Goal: Task Accomplishment & Management: Complete application form

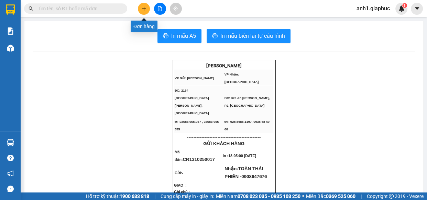
click at [142, 9] on icon "plus" at bounding box center [144, 8] width 5 height 5
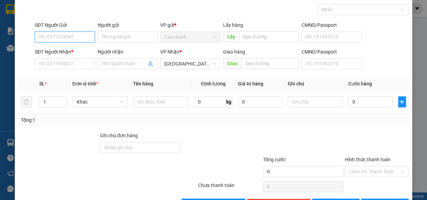
scroll to position [31, 0]
click at [57, 49] on div "0389962109 - [PERSON_NAME]" at bounding box center [72, 51] width 68 height 8
type input "0389962109"
type input "[PERSON_NAME]"
type input "0389962109"
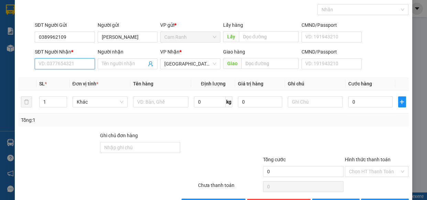
click at [59, 65] on input "SĐT Người Nhận *" at bounding box center [65, 63] width 60 height 11
type input "0917335775"
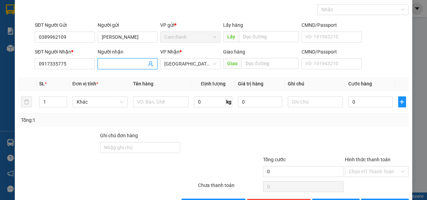
click at [111, 62] on input "Người nhận" at bounding box center [124, 64] width 45 height 8
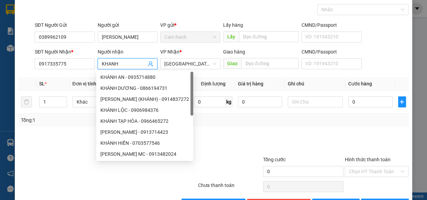
type input "KHANH"
click at [255, 144] on div at bounding box center [221, 144] width 81 height 24
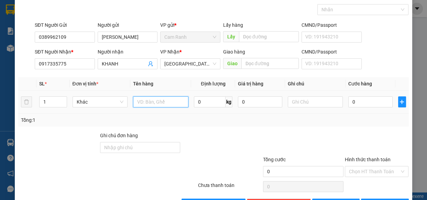
click at [168, 100] on input "text" at bounding box center [160, 102] width 55 height 11
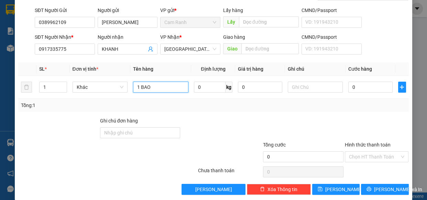
scroll to position [54, 0]
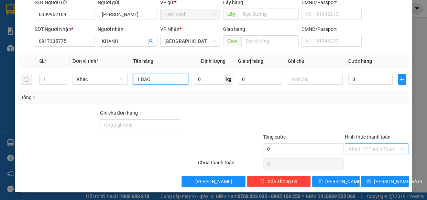
type input "1 BAO"
drag, startPoint x: 363, startPoint y: 149, endPoint x: 356, endPoint y: 151, distance: 7.2
click at [362, 149] on input "Hình thức thanh toán" at bounding box center [374, 149] width 51 height 10
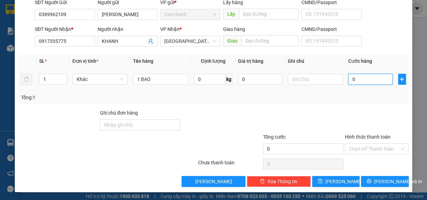
click at [365, 76] on input "0" at bounding box center [370, 79] width 44 height 11
type input "7"
type input "70"
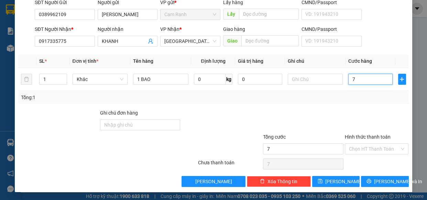
type input "70"
type input "70.000"
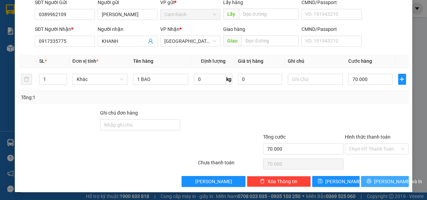
click at [377, 179] on span "[PERSON_NAME] và In" at bounding box center [398, 182] width 48 height 8
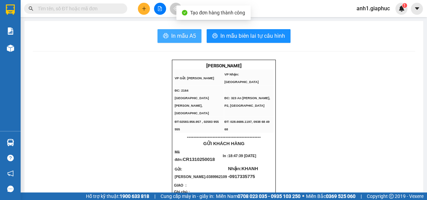
drag, startPoint x: 185, startPoint y: 38, endPoint x: 174, endPoint y: 41, distance: 12.0
click at [185, 38] on span "In mẫu A5" at bounding box center [183, 36] width 25 height 9
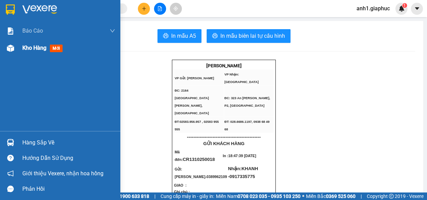
click at [25, 48] on span "Kho hàng" at bounding box center [34, 48] width 24 height 7
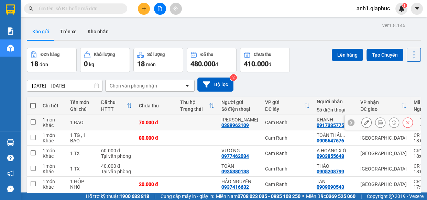
click at [364, 124] on icon at bounding box center [366, 122] width 5 height 5
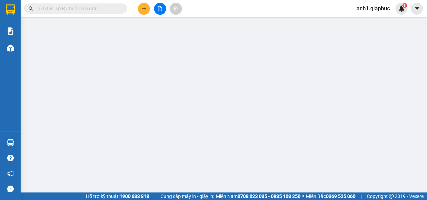
type input "0389962109"
type input "[PERSON_NAME]"
type input "0917335775"
type input "KHANH"
type input "70.000"
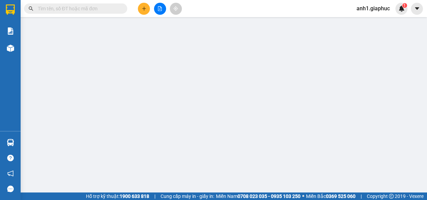
type input "70.000"
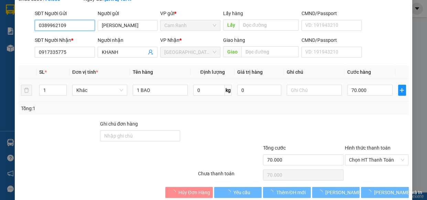
scroll to position [63, 0]
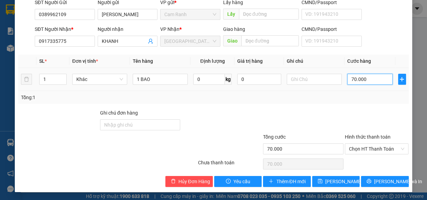
click at [366, 79] on input "70.000" at bounding box center [369, 79] width 45 height 11
type input "6"
type input "60"
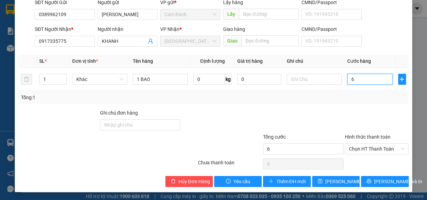
type input "60"
type input "60.000"
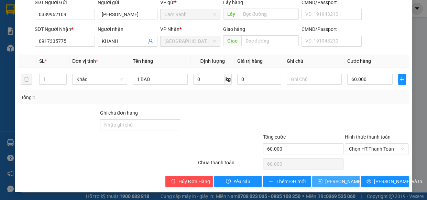
click at [343, 180] on span "[PERSON_NAME] thay đổi" at bounding box center [352, 182] width 55 height 8
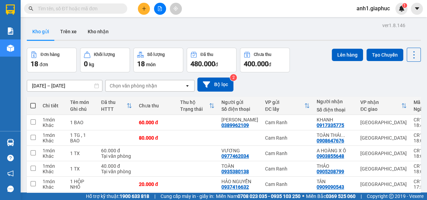
click at [144, 8] on icon "plus" at bounding box center [144, 8] width 5 height 5
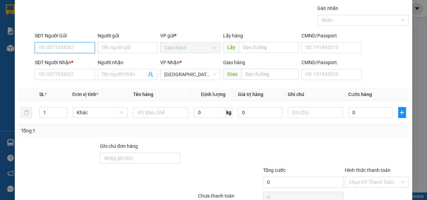
scroll to position [31, 0]
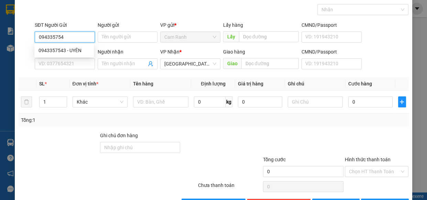
type input "0943357543"
click at [37, 51] on div "0943357543 - UYÊN" at bounding box center [63, 50] width 59 height 11
type input "UYÊN"
type input "0943357543"
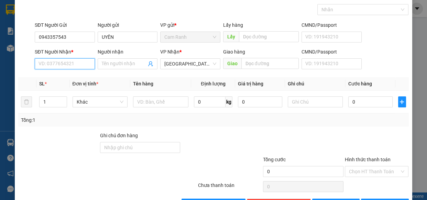
click at [55, 61] on input "SĐT Người Nhận *" at bounding box center [65, 63] width 60 height 11
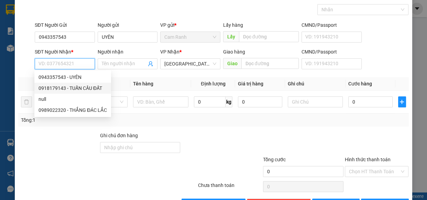
click at [75, 86] on div "0918179143 - TUẤN CẦU ĐẤT" at bounding box center [72, 89] width 68 height 8
type input "0918179143"
type input "TUẤN CẦU ĐẤT"
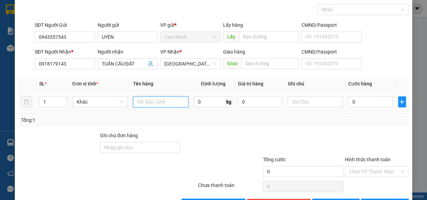
click at [163, 102] on input "text" at bounding box center [160, 102] width 55 height 11
type input "1 TX"
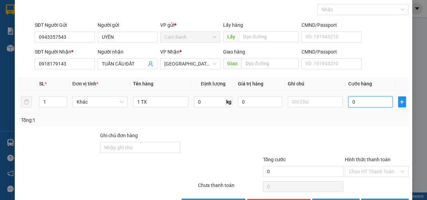
click at [368, 100] on input "0" at bounding box center [370, 102] width 44 height 11
type input "4"
type input "40"
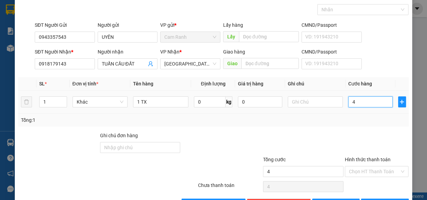
type input "40"
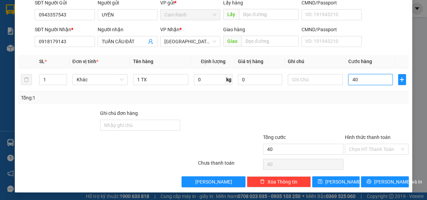
scroll to position [54, 0]
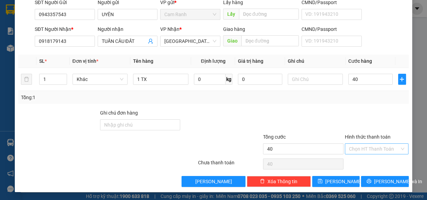
type input "40.000"
click at [361, 146] on input "Hình thức thanh toán" at bounding box center [374, 149] width 51 height 10
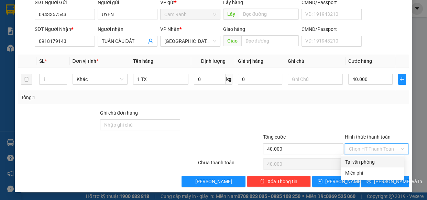
click at [361, 159] on div "Tại văn phòng" at bounding box center [372, 162] width 55 height 8
type input "0"
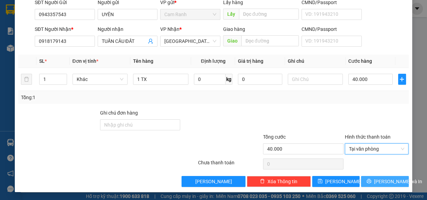
click at [380, 181] on span "[PERSON_NAME] và In" at bounding box center [398, 182] width 48 height 8
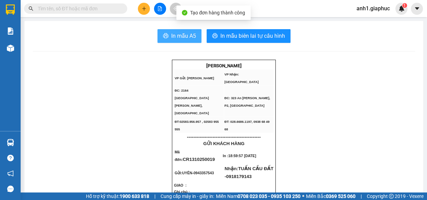
click at [185, 38] on span "In mẫu A5" at bounding box center [183, 36] width 25 height 9
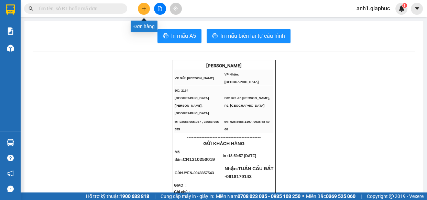
click at [149, 7] on button at bounding box center [144, 9] width 12 height 12
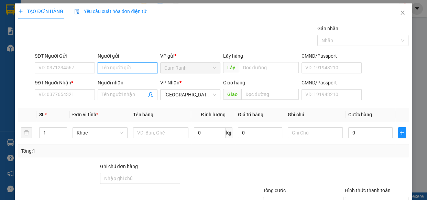
click at [120, 70] on input "Người gửi" at bounding box center [128, 68] width 60 height 11
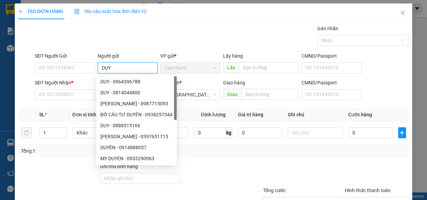
type input "DUY"
click at [48, 110] on th "SL *" at bounding box center [52, 114] width 33 height 13
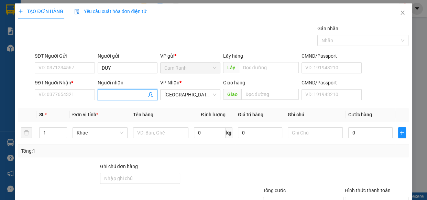
click at [107, 93] on input "Người nhận" at bounding box center [124, 95] width 45 height 8
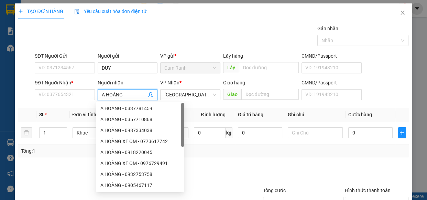
type input "A HOÀNG X"
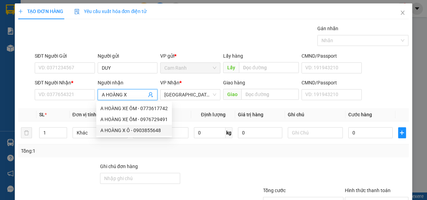
click at [151, 129] on div "A HOÀNG X Ô - 0903855648" at bounding box center [133, 131] width 67 height 8
type input "0903855648"
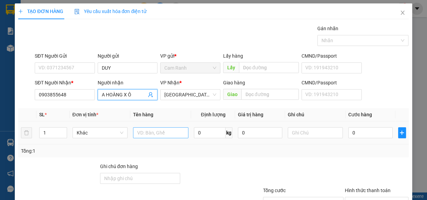
type input "A HOÀNG X Ô"
click at [164, 132] on input "text" at bounding box center [160, 132] width 55 height 11
type input "1 TX"
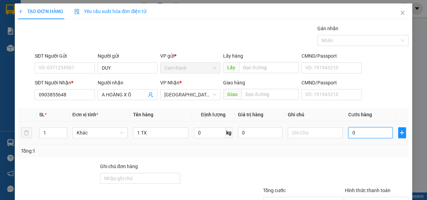
drag, startPoint x: 369, startPoint y: 133, endPoint x: 180, endPoint y: 190, distance: 197.5
click at [369, 133] on input "0" at bounding box center [370, 132] width 44 height 11
type input "7"
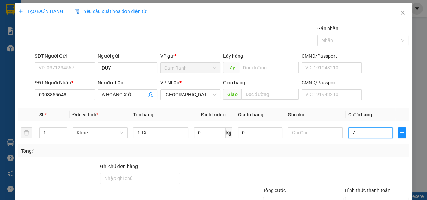
type input "70"
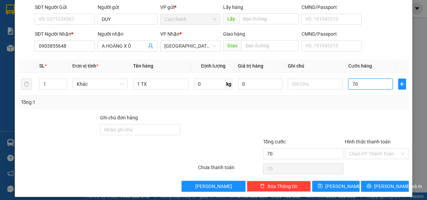
scroll to position [54, 0]
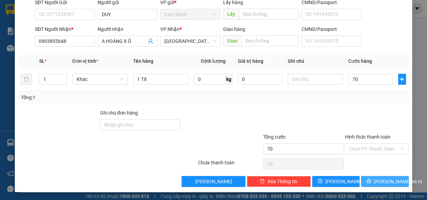
type input "70.000"
click at [388, 178] on span "[PERSON_NAME] và In" at bounding box center [398, 182] width 48 height 8
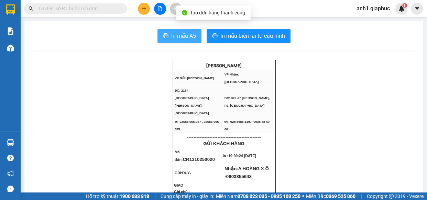
click at [189, 32] on span "In mẫu A5" at bounding box center [183, 36] width 25 height 9
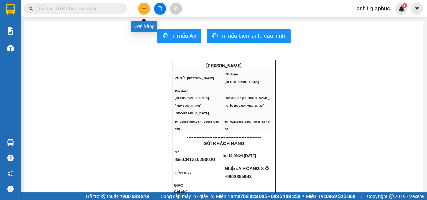
click at [142, 10] on icon "plus" at bounding box center [144, 8] width 5 height 5
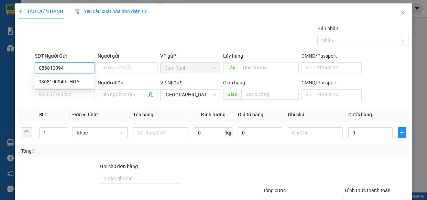
type input "0868100949"
click at [58, 82] on div "0868100949 - HOA" at bounding box center [63, 82] width 51 height 8
type input "HOA"
type input "0868100949"
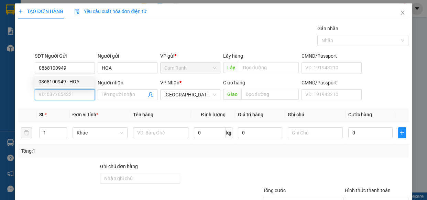
click at [62, 93] on input "SĐT Người Nhận *" at bounding box center [65, 94] width 60 height 11
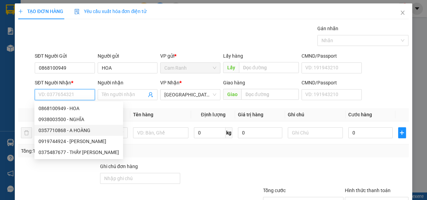
click at [59, 131] on div "0357710868 - A HOÀNG" at bounding box center [78, 131] width 80 height 8
type input "0357710868"
type input "A HOÀNG"
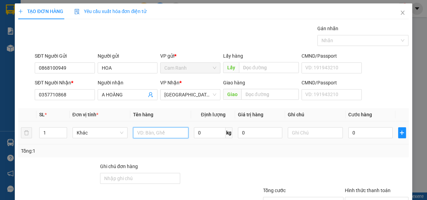
click at [150, 132] on input "text" at bounding box center [160, 132] width 55 height 11
type input "1 TX"
type input "3"
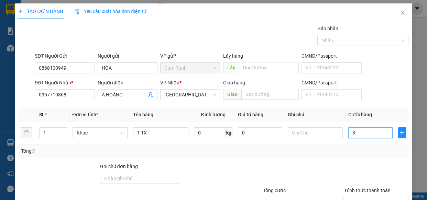
type input "30"
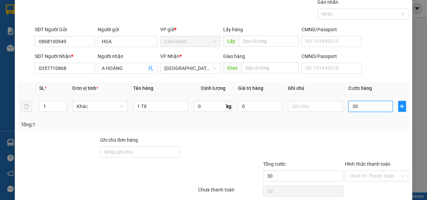
scroll to position [54, 0]
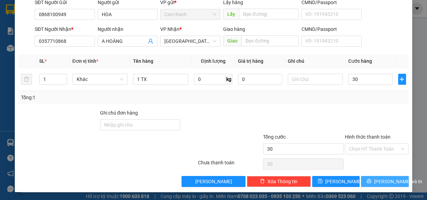
type input "30.000"
click at [390, 179] on span "[PERSON_NAME] và In" at bounding box center [398, 182] width 48 height 8
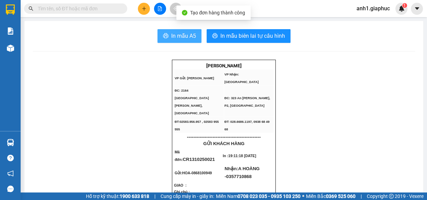
click at [182, 32] on span "In mẫu A5" at bounding box center [183, 36] width 25 height 9
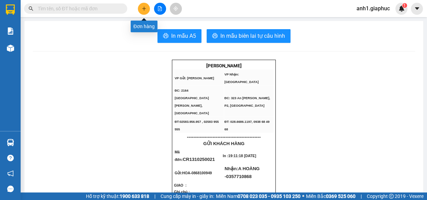
click at [142, 10] on icon "plus" at bounding box center [144, 8] width 5 height 5
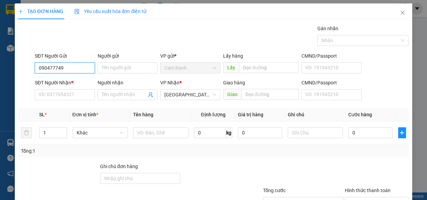
type input "0904777497"
click at [78, 81] on div "0904777497 - PHƯƠNG" at bounding box center [64, 82] width 53 height 8
type input "PHƯƠNG"
type input "0904777497"
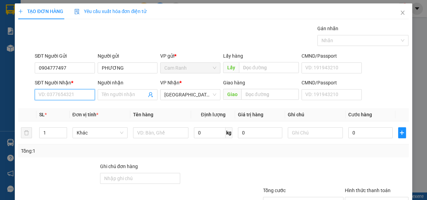
drag, startPoint x: 77, startPoint y: 93, endPoint x: 90, endPoint y: 90, distance: 12.9
click at [78, 93] on input "SĐT Người Nhận *" at bounding box center [65, 94] width 60 height 11
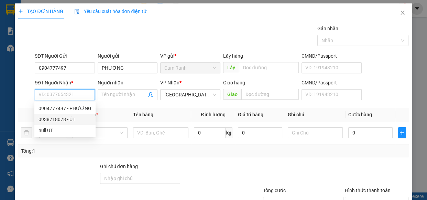
click at [63, 120] on div "0938718078 - ÚT" at bounding box center [64, 120] width 53 height 8
type input "0938718078"
type input "ÚT"
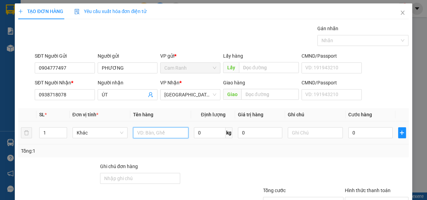
drag, startPoint x: 162, startPoint y: 137, endPoint x: 159, endPoint y: 135, distance: 4.0
click at [160, 137] on input "text" at bounding box center [160, 132] width 55 height 11
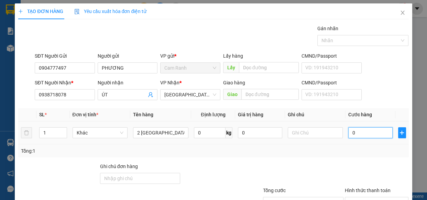
drag, startPoint x: 366, startPoint y: 131, endPoint x: 353, endPoint y: 132, distance: 13.8
click at [367, 131] on input "0" at bounding box center [370, 132] width 44 height 11
click at [164, 135] on input "2 [GEOGRAPHIC_DATA] , 1 TG" at bounding box center [160, 132] width 55 height 11
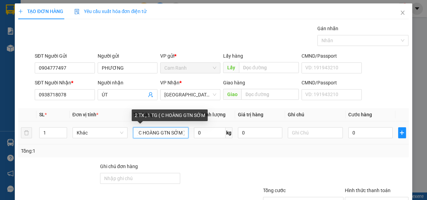
scroll to position [0, 26]
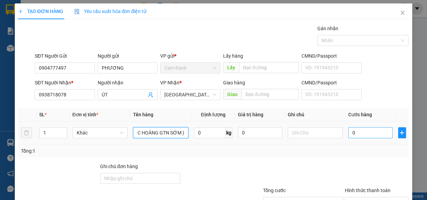
type input "2 TX , 1 TG ( C HOÀNG GTN SỚM )"
click at [368, 135] on input "0" at bounding box center [370, 132] width 44 height 11
type input "1"
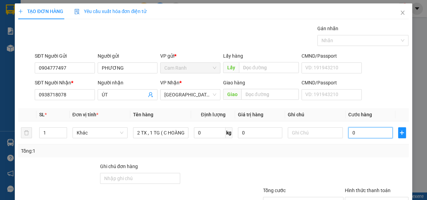
type input "1"
type input "15"
type input "150"
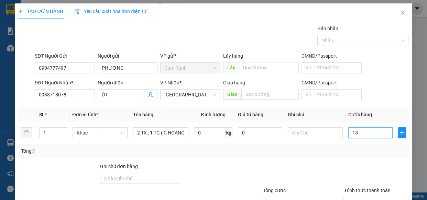
type input "150"
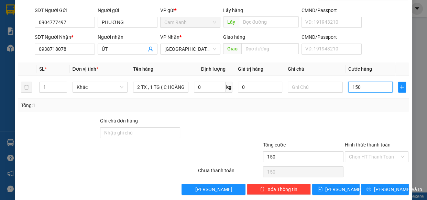
scroll to position [54, 0]
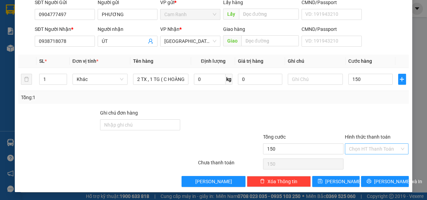
type input "150.000"
click at [381, 147] on input "Hình thức thanh toán" at bounding box center [374, 149] width 51 height 10
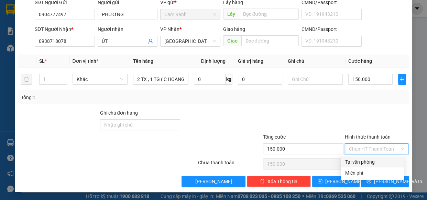
click at [369, 162] on div "Tại văn phòng" at bounding box center [372, 162] width 55 height 8
type input "0"
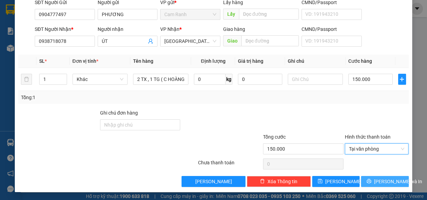
drag, startPoint x: 392, startPoint y: 181, endPoint x: 400, endPoint y: 182, distance: 8.7
click at [391, 181] on span "[PERSON_NAME] và In" at bounding box center [398, 182] width 48 height 8
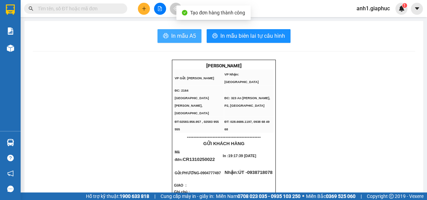
click at [186, 35] on span "In mẫu A5" at bounding box center [183, 36] width 25 height 9
click at [192, 37] on span "In mẫu A5" at bounding box center [183, 36] width 25 height 9
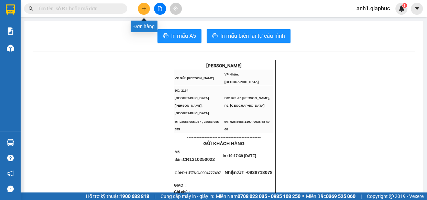
click at [143, 8] on icon "plus" at bounding box center [144, 8] width 4 height 0
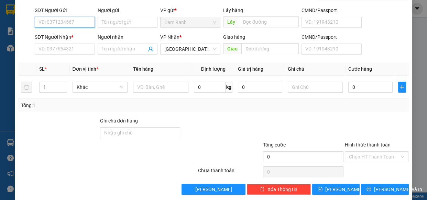
scroll to position [54, 0]
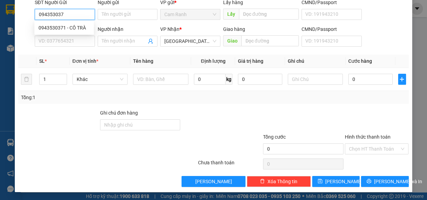
type input "0943530371"
click at [58, 26] on div "0943530371 - CÔ TRÀ" at bounding box center [63, 28] width 51 height 8
type input "CÔ TRÀ"
type input "0943530371"
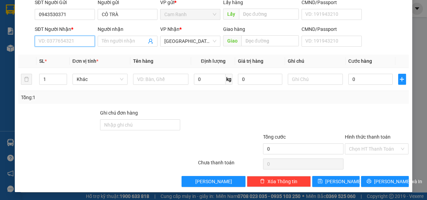
click at [63, 41] on input "SĐT Người Nhận *" at bounding box center [65, 41] width 60 height 11
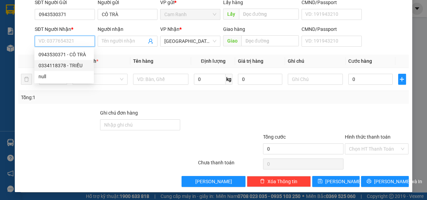
click at [67, 67] on div "0334118378 - TRIỀU" at bounding box center [63, 66] width 51 height 8
type input "0334118378"
type input "TRIỀU"
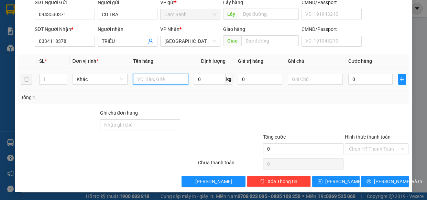
click at [145, 83] on input "text" at bounding box center [160, 79] width 55 height 11
type input "1 TX"
type input "4"
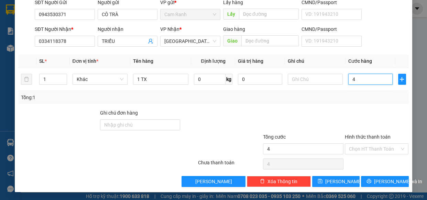
type input "40"
type input "40.000"
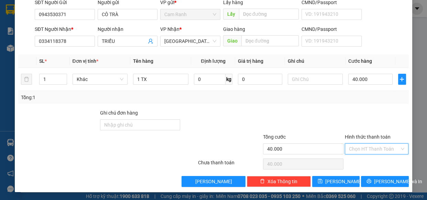
click at [382, 149] on input "Hình thức thanh toán" at bounding box center [374, 149] width 51 height 10
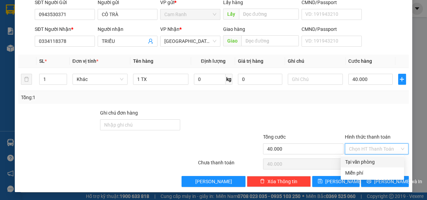
click at [360, 160] on div "Tại văn phòng" at bounding box center [372, 162] width 55 height 8
type input "0"
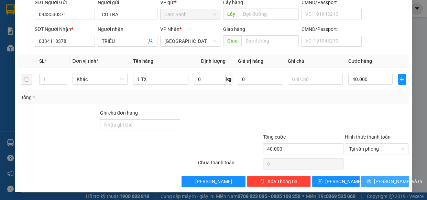
click at [386, 182] on span "[PERSON_NAME] và In" at bounding box center [398, 182] width 48 height 8
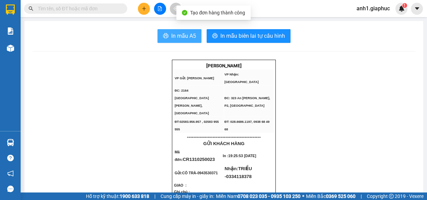
click at [174, 37] on span "In mẫu A5" at bounding box center [183, 36] width 25 height 9
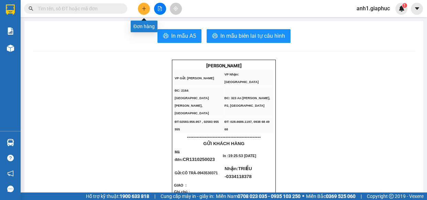
click at [142, 7] on icon "plus" at bounding box center [144, 8] width 5 height 5
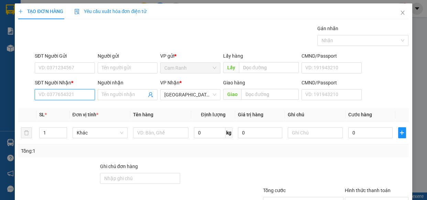
click at [52, 94] on input "SĐT Người Nhận *" at bounding box center [65, 94] width 60 height 11
drag, startPoint x: 69, startPoint y: 108, endPoint x: 105, endPoint y: 117, distance: 37.9
click at [69, 108] on div "0961330605 - HẬU" at bounding box center [63, 109] width 51 height 8
type input "0961330605"
type input "HẬU"
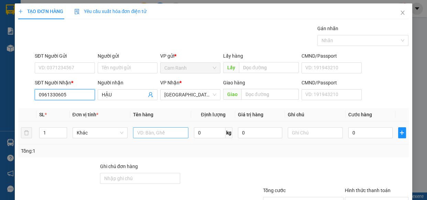
type input "0961330605"
click at [144, 132] on input "text" at bounding box center [160, 132] width 55 height 11
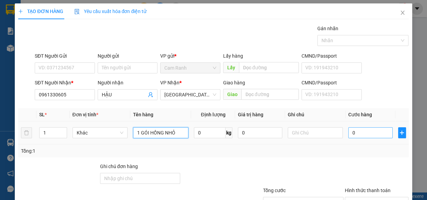
type input "1 GÓI HỒNG NHỎ"
drag, startPoint x: 357, startPoint y: 132, endPoint x: 0, endPoint y: 173, distance: 359.7
click at [357, 132] on input "0" at bounding box center [370, 132] width 44 height 11
type input "2"
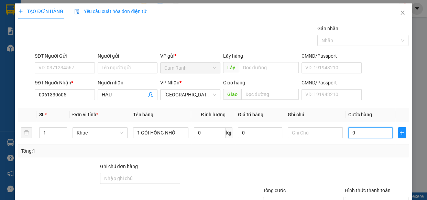
type input "2"
type input "20"
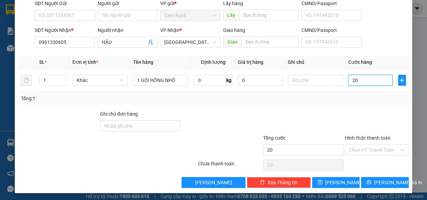
scroll to position [54, 0]
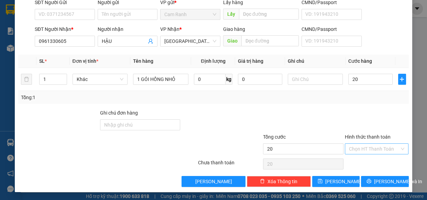
type input "20.000"
click at [377, 147] on input "Hình thức thanh toán" at bounding box center [374, 149] width 51 height 10
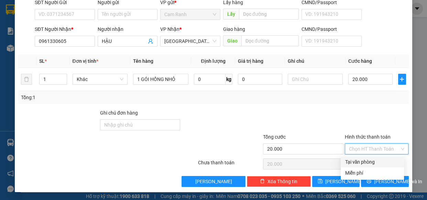
click at [380, 163] on div "Tại văn phòng" at bounding box center [372, 162] width 55 height 8
type input "0"
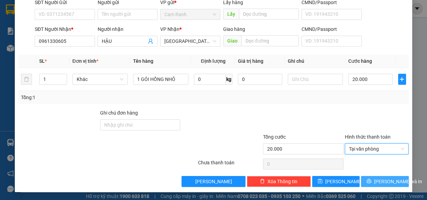
click at [383, 180] on span "[PERSON_NAME] và In" at bounding box center [398, 182] width 48 height 8
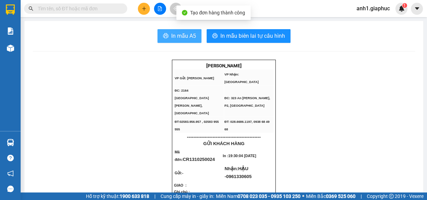
click at [188, 36] on span "In mẫu A5" at bounding box center [183, 36] width 25 height 9
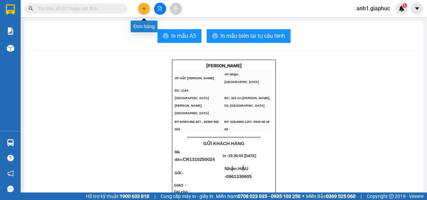
click at [145, 9] on icon "plus" at bounding box center [144, 8] width 4 height 0
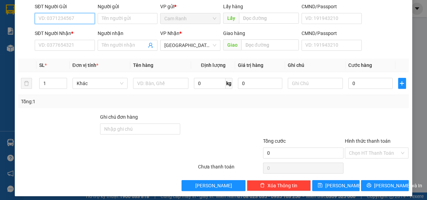
scroll to position [54, 0]
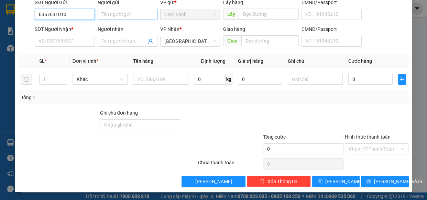
type input "0357631010"
click at [114, 14] on input "Người gửi" at bounding box center [128, 14] width 60 height 11
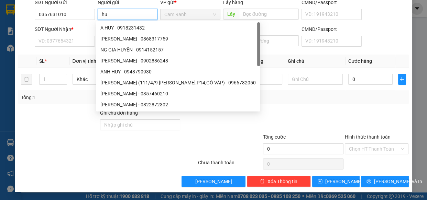
type input "h"
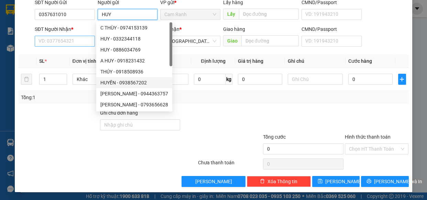
type input "HUY"
click at [73, 40] on input "SĐT Người Nhận *" at bounding box center [65, 41] width 60 height 11
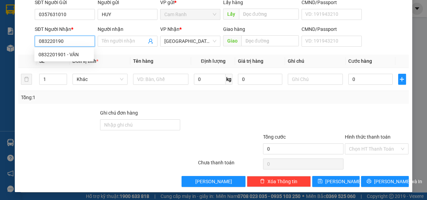
type input "0832201901"
click at [40, 57] on div "0832201901 - VÂN" at bounding box center [63, 55] width 51 height 8
type input "VÂN"
type input "0832201901"
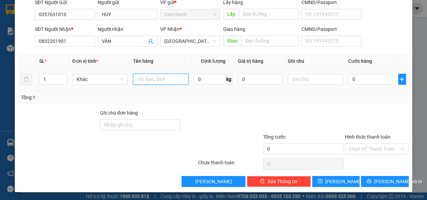
drag, startPoint x: 176, startPoint y: 79, endPoint x: 167, endPoint y: 79, distance: 8.9
click at [175, 79] on input "text" at bounding box center [160, 79] width 55 height 11
type input "1 TX"
click at [373, 78] on input "0" at bounding box center [370, 79] width 44 height 11
type input "4"
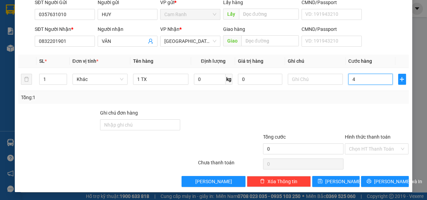
type input "4"
type input "40"
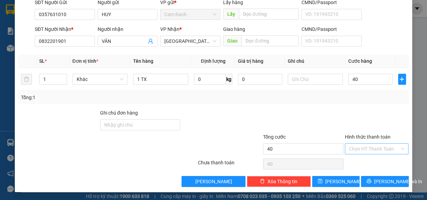
type input "40.000"
click at [374, 147] on input "Hình thức thanh toán" at bounding box center [374, 149] width 51 height 10
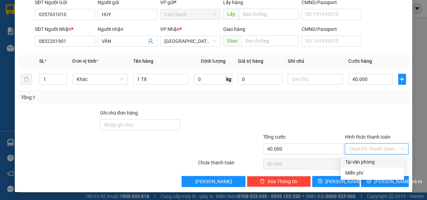
click at [378, 164] on div "Tại văn phòng" at bounding box center [372, 162] width 55 height 8
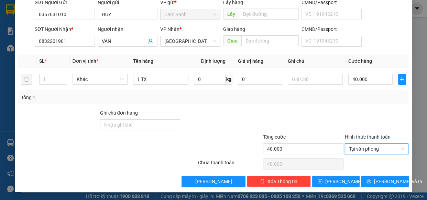
type input "0"
click at [383, 179] on span "[PERSON_NAME] và In" at bounding box center [398, 182] width 48 height 8
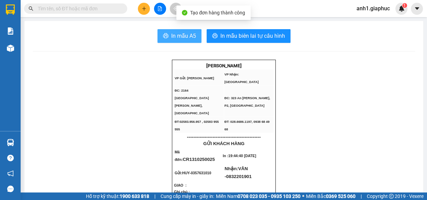
click at [177, 36] on span "In mẫu A5" at bounding box center [183, 36] width 25 height 9
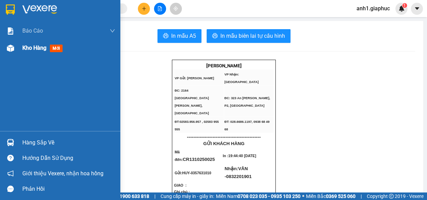
click at [33, 51] on span "Kho hàng" at bounding box center [34, 48] width 24 height 7
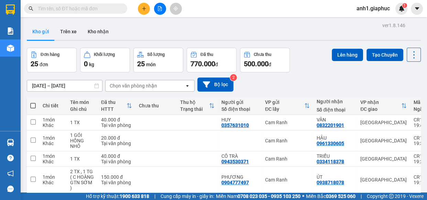
click at [32, 105] on span at bounding box center [32, 105] width 5 height 5
click at [33, 102] on input "checkbox" at bounding box center [33, 102] width 0 height 0
checkbox input "true"
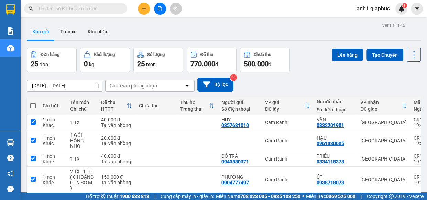
checkbox input "true"
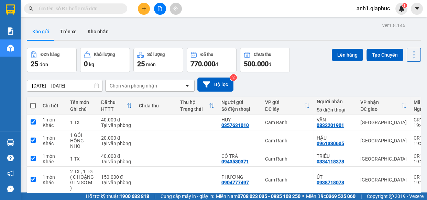
checkbox input "true"
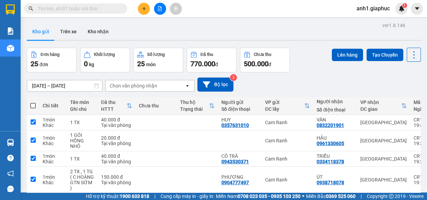
checkbox input "true"
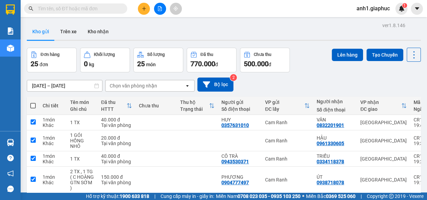
checkbox input "true"
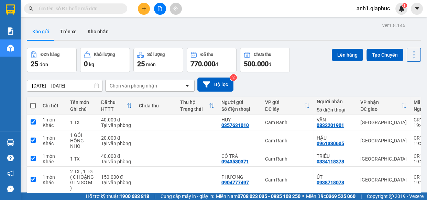
checkbox input "true"
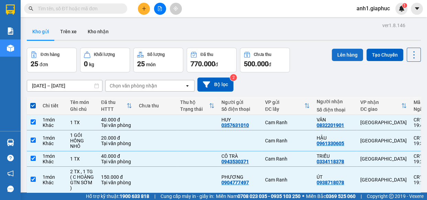
click at [342, 52] on button "Lên hàng" at bounding box center [347, 55] width 31 height 12
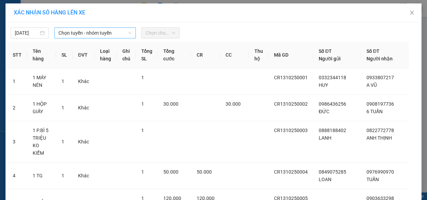
click at [95, 33] on span "Chọn tuyến - nhóm tuyến" at bounding box center [94, 33] width 73 height 10
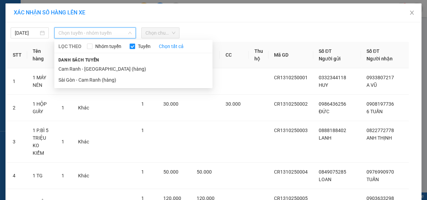
drag, startPoint x: 84, startPoint y: 67, endPoint x: 93, endPoint y: 66, distance: 9.0
click at [85, 67] on li "Cam Ranh - [GEOGRAPHIC_DATA] (hàng)" at bounding box center [133, 69] width 158 height 11
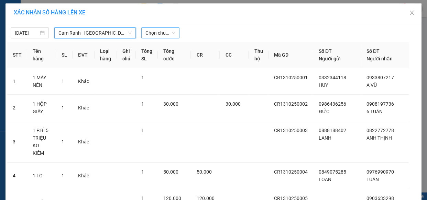
click at [155, 36] on span "Chọn chuyến" at bounding box center [160, 33] width 30 height 10
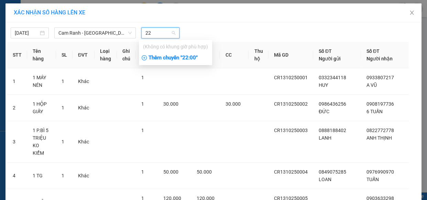
type input "22"
click at [167, 62] on div "Thêm chuyến " 22:00 "" at bounding box center [175, 58] width 73 height 12
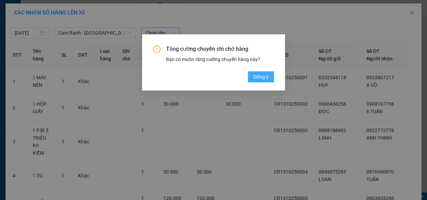
click at [266, 75] on span "Đồng ý" at bounding box center [260, 77] width 15 height 8
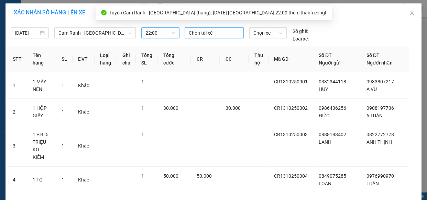
click at [219, 32] on div at bounding box center [214, 33] width 56 height 8
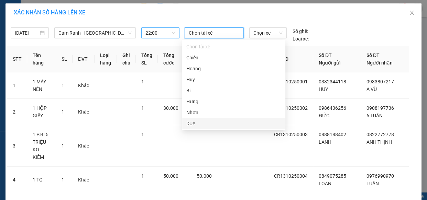
click at [190, 121] on div "DUY" at bounding box center [233, 124] width 95 height 8
type input "H"
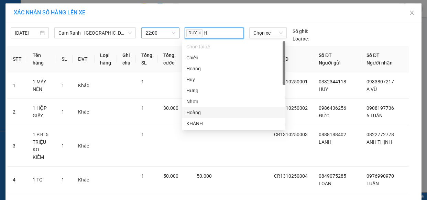
click at [194, 113] on div "Hoàng" at bounding box center [233, 113] width 95 height 8
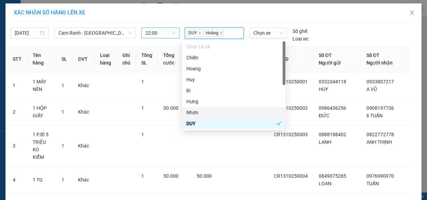
type input "D"
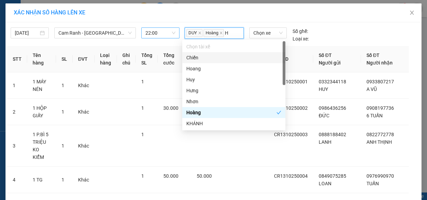
type input "HU"
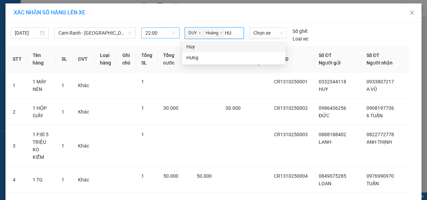
click at [209, 45] on div "Huy" at bounding box center [233, 47] width 95 height 8
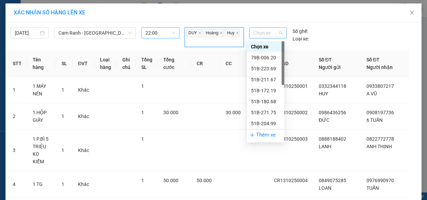
click at [266, 33] on span "Chọn xe" at bounding box center [267, 33] width 29 height 10
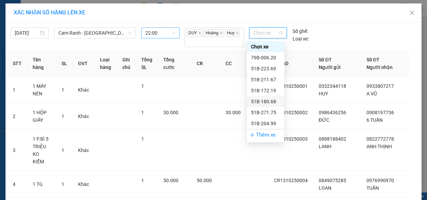
click at [266, 102] on div "51B-180.68" at bounding box center [265, 102] width 29 height 8
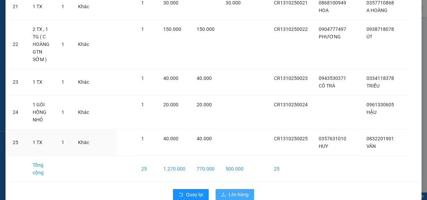
scroll to position [640, 0]
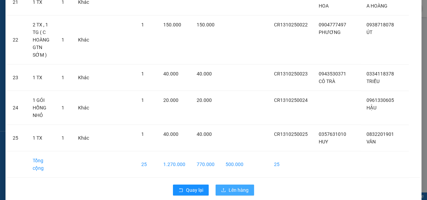
click at [230, 187] on span "Lên hàng" at bounding box center [238, 191] width 20 height 8
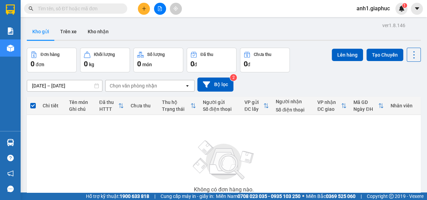
click at [147, 10] on button at bounding box center [144, 9] width 12 height 12
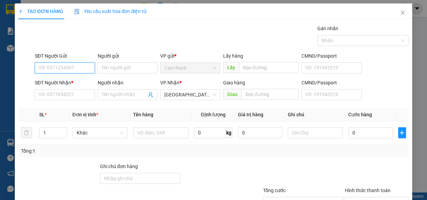
scroll to position [31, 0]
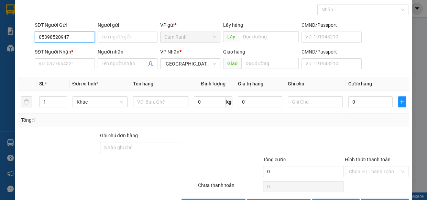
click at [43, 37] on input "05398520947" at bounding box center [65, 37] width 60 height 11
type input "0398520947"
click at [65, 49] on div "0398520947 - [PERSON_NAME]" at bounding box center [72, 51] width 68 height 8
type input "HÀ SAY"
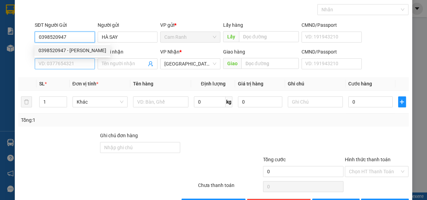
type input "0398520947"
click at [63, 64] on input "SĐT Người Nhận *" at bounding box center [65, 63] width 60 height 11
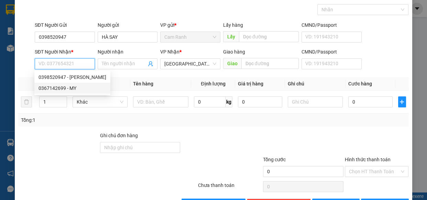
click at [52, 87] on div "0367142699 - MY" at bounding box center [72, 89] width 68 height 8
type input "0367142699"
type input "MY"
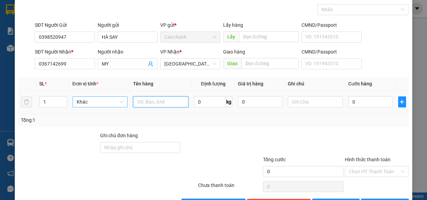
drag, startPoint x: 147, startPoint y: 102, endPoint x: 122, endPoint y: 103, distance: 25.4
click at [133, 105] on input "text" at bounding box center [160, 102] width 55 height 11
type input "1 TG"
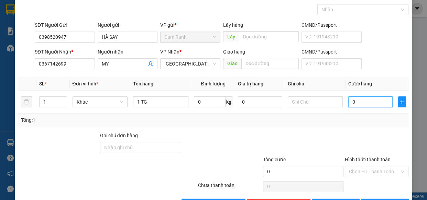
type input "5"
type input "50"
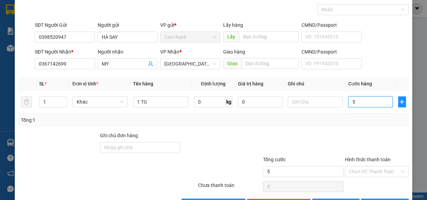
type input "50"
type input "50.000"
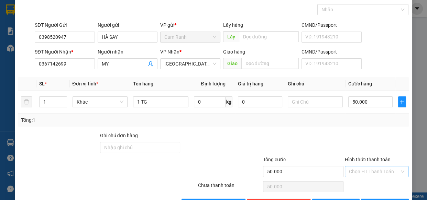
click at [392, 175] on input "Hình thức thanh toán" at bounding box center [374, 172] width 51 height 10
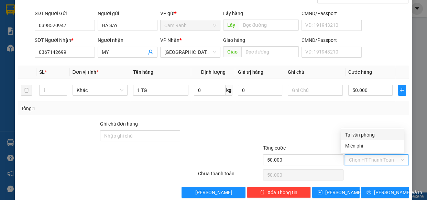
scroll to position [54, 0]
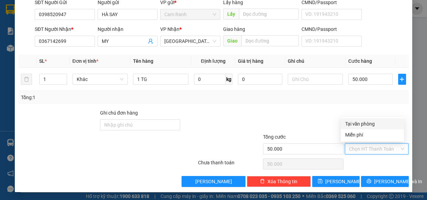
click at [365, 124] on div "Tại văn phòng" at bounding box center [372, 124] width 55 height 8
type input "0"
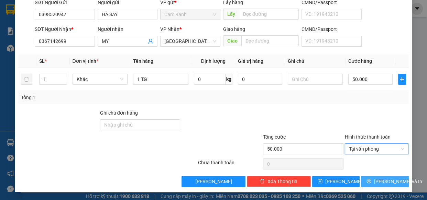
click at [388, 181] on span "[PERSON_NAME] và In" at bounding box center [398, 182] width 48 height 8
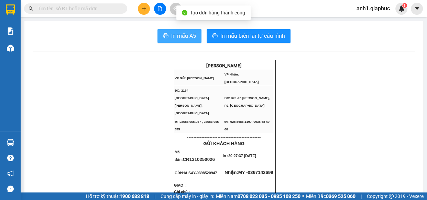
click at [177, 36] on span "In mẫu A5" at bounding box center [183, 36] width 25 height 9
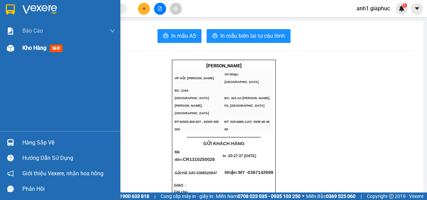
click at [29, 49] on span "Kho hàng" at bounding box center [34, 48] width 24 height 7
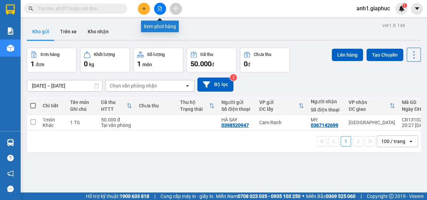
click at [161, 0] on div "Kết quả tìm kiếm ( 710 ) Bộ lọc Mã ĐH Trạng thái Món hàng Tổng cước Chưa cước N…" at bounding box center [213, 8] width 427 height 17
click at [161, 5] on button at bounding box center [160, 9] width 12 height 12
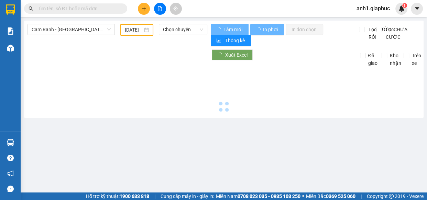
type input "[DATE]"
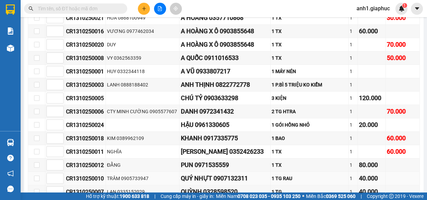
scroll to position [162, 0]
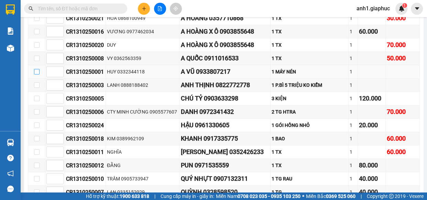
click at [37, 75] on input "checkbox" at bounding box center [36, 71] width 5 height 5
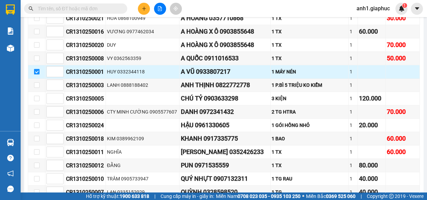
drag, startPoint x: 328, startPoint y: 78, endPoint x: 37, endPoint y: 81, distance: 290.3
click at [35, 75] on input "checkbox" at bounding box center [36, 71] width 5 height 5
checkbox input "false"
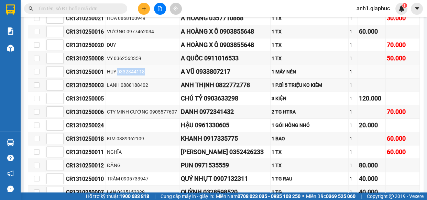
drag, startPoint x: 117, startPoint y: 80, endPoint x: 144, endPoint y: 81, distance: 27.5
click at [144, 76] on div "HUY 0332344118" at bounding box center [142, 72] width 71 height 8
copy div "0332344118"
click at [144, 10] on icon "plus" at bounding box center [144, 9] width 0 height 4
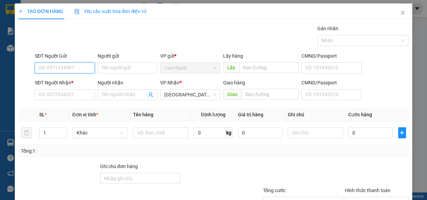
paste input "0332344118"
type input "0332344118"
click at [70, 81] on div "0332344118 - HUY" at bounding box center [63, 82] width 51 height 8
type input "HUY"
type input "0332344118"
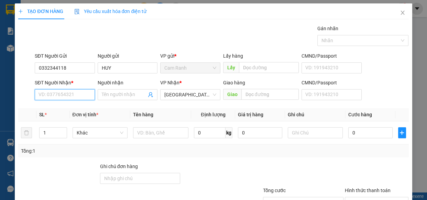
click at [56, 99] on input "SĐT Người Nhận *" at bounding box center [65, 94] width 60 height 11
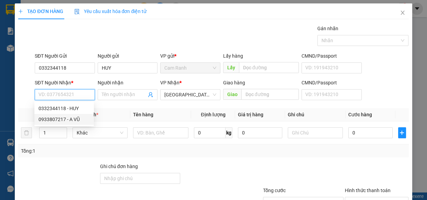
click at [58, 117] on div "0933807217 - A VŨ" at bounding box center [63, 120] width 51 height 8
type input "0933807217"
type input "A VŨ"
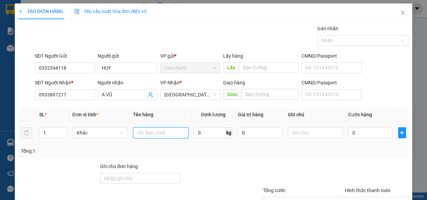
click at [158, 134] on input "text" at bounding box center [160, 132] width 55 height 11
type input "1 MÁY NÉN"
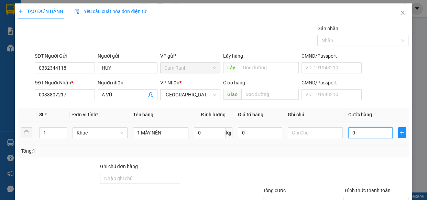
click at [357, 133] on input "0" at bounding box center [370, 132] width 44 height 11
type input "3"
type input "30"
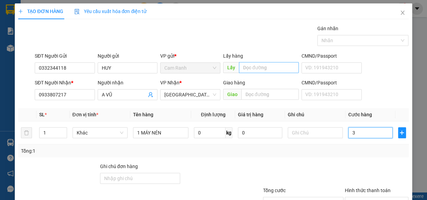
type input "30"
type input "300"
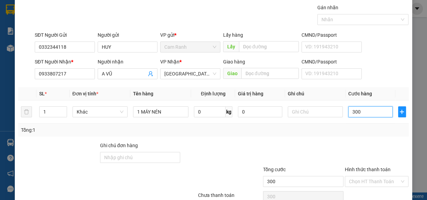
scroll to position [54, 0]
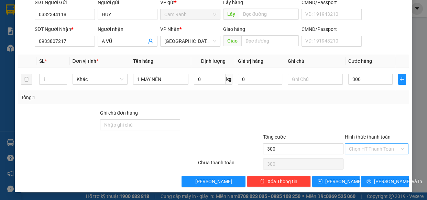
type input "300.000"
click at [362, 150] on input "Hình thức thanh toán" at bounding box center [374, 149] width 51 height 10
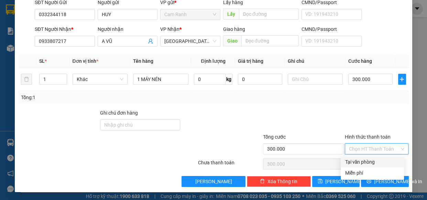
click at [368, 159] on div "Tại văn phòng" at bounding box center [372, 162] width 55 height 8
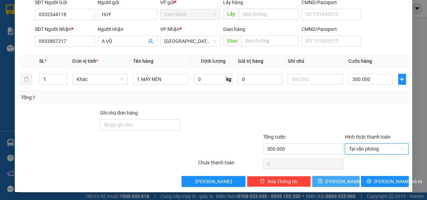
click at [333, 182] on span "[PERSON_NAME]" at bounding box center [343, 182] width 37 height 8
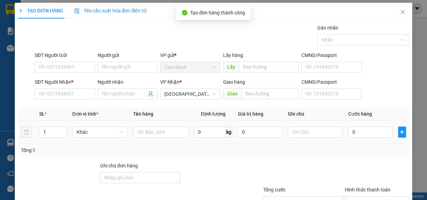
scroll to position [0, 0]
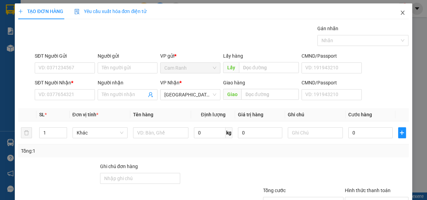
click at [400, 14] on icon "close" at bounding box center [402, 12] width 5 height 5
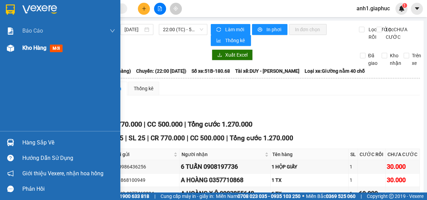
click at [25, 47] on span "Kho hàng" at bounding box center [34, 48] width 24 height 7
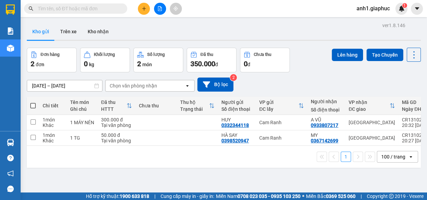
click at [147, 10] on button at bounding box center [144, 9] width 12 height 12
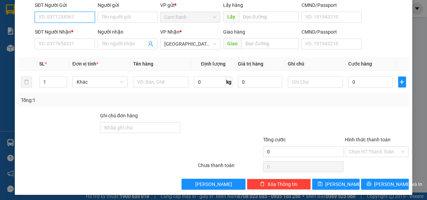
scroll to position [54, 0]
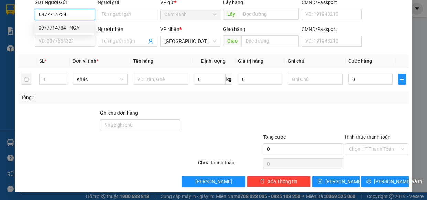
click at [64, 25] on div "0977714734 - NGA" at bounding box center [63, 28] width 51 height 8
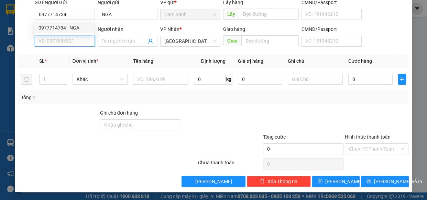
click at [70, 36] on input "SĐT Người Nhận *" at bounding box center [65, 41] width 60 height 11
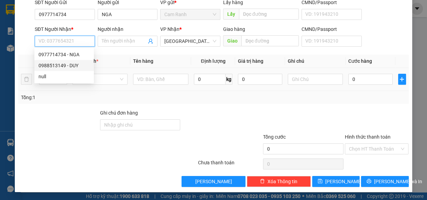
click at [60, 65] on div "0988513149 - DUY" at bounding box center [63, 66] width 51 height 8
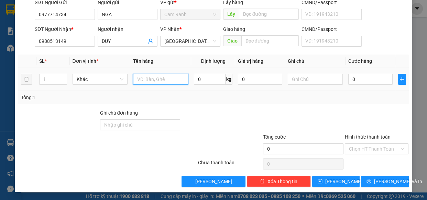
click at [150, 75] on input "text" at bounding box center [160, 79] width 55 height 11
click at [356, 81] on input "0" at bounding box center [370, 79] width 44 height 11
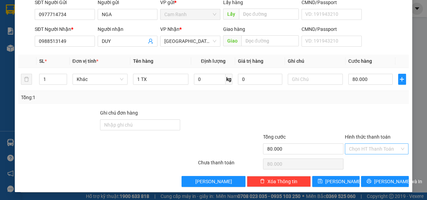
click at [377, 149] on input "Hình thức thanh toán" at bounding box center [374, 149] width 51 height 10
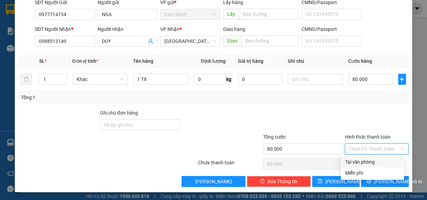
click at [371, 158] on div "Tại văn phòng" at bounding box center [371, 162] width 63 height 11
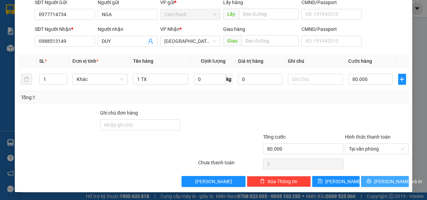
drag, startPoint x: 382, startPoint y: 180, endPoint x: 406, endPoint y: 184, distance: 23.7
click at [383, 180] on span "[PERSON_NAME] và In" at bounding box center [398, 182] width 48 height 8
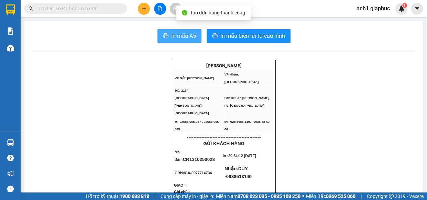
drag, startPoint x: 180, startPoint y: 39, endPoint x: 174, endPoint y: 38, distance: 6.2
click at [180, 39] on span "In mẫu A5" at bounding box center [183, 36] width 25 height 9
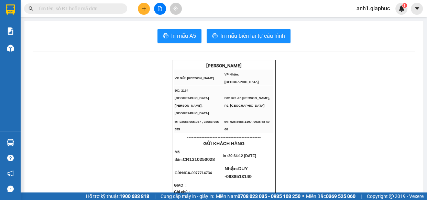
click at [143, 9] on icon "plus" at bounding box center [144, 8] width 5 height 5
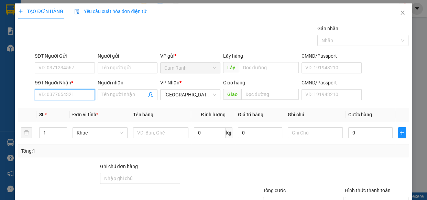
click at [77, 95] on input "SĐT Người Nhận *" at bounding box center [65, 94] width 60 height 11
drag, startPoint x: 66, startPoint y: 106, endPoint x: 86, endPoint y: 110, distance: 20.6
click at [66, 107] on div "0362070709 - NHI" at bounding box center [63, 109] width 51 height 8
click at [169, 138] on div at bounding box center [160, 133] width 55 height 14
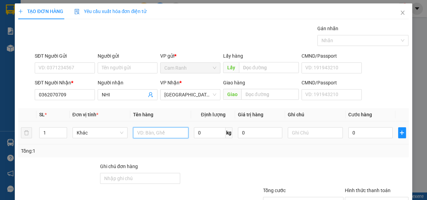
click at [168, 136] on input "text" at bounding box center [160, 132] width 55 height 11
click at [362, 131] on input "0" at bounding box center [370, 132] width 44 height 11
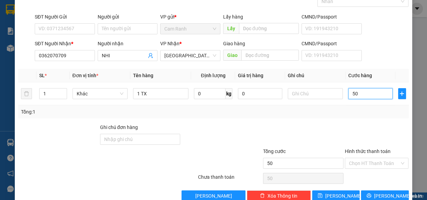
scroll to position [54, 0]
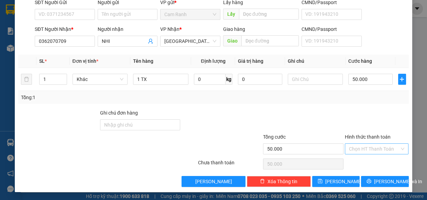
click at [370, 148] on input "Hình thức thanh toán" at bounding box center [374, 149] width 51 height 10
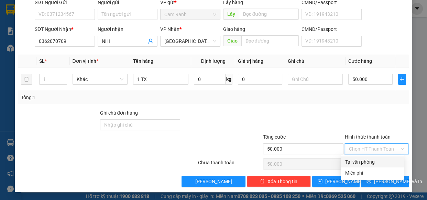
click at [362, 159] on div "Tại văn phòng" at bounding box center [372, 162] width 55 height 8
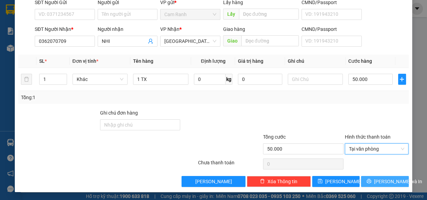
click at [381, 181] on span "[PERSON_NAME] và In" at bounding box center [398, 182] width 48 height 8
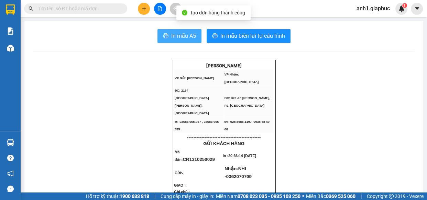
click at [175, 36] on span "In mẫu A5" at bounding box center [183, 36] width 25 height 9
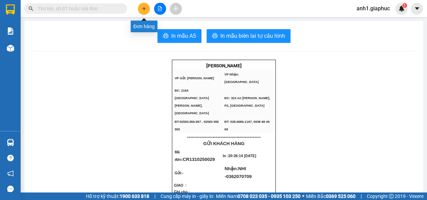
click at [144, 7] on icon "plus" at bounding box center [144, 9] width 0 height 4
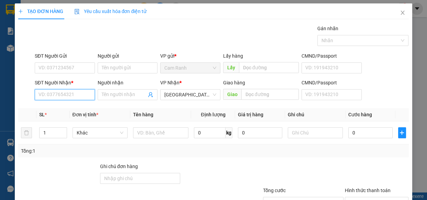
click at [72, 94] on input "SĐT Người Nhận *" at bounding box center [65, 94] width 60 height 11
drag, startPoint x: 72, startPoint y: 107, endPoint x: 114, endPoint y: 124, distance: 44.9
click at [78, 110] on div "0961552235 - A KIỆT" at bounding box center [63, 109] width 51 height 8
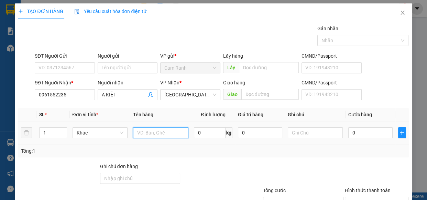
click at [158, 132] on input "text" at bounding box center [160, 132] width 55 height 11
click at [363, 132] on input "0" at bounding box center [370, 132] width 44 height 11
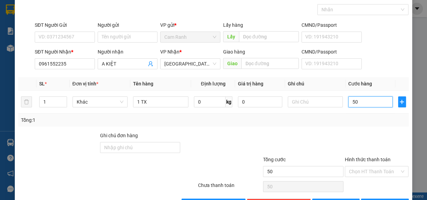
scroll to position [54, 0]
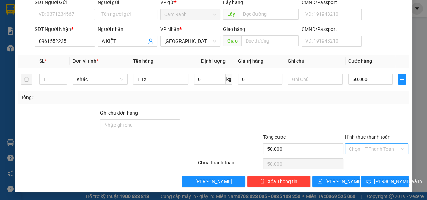
click at [370, 148] on input "Hình thức thanh toán" at bounding box center [374, 149] width 51 height 10
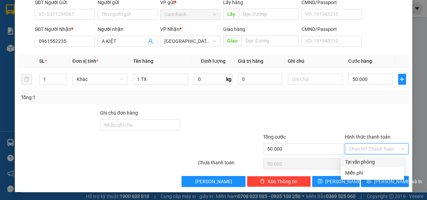
click at [371, 162] on div "Tại văn phòng" at bounding box center [372, 162] width 55 height 8
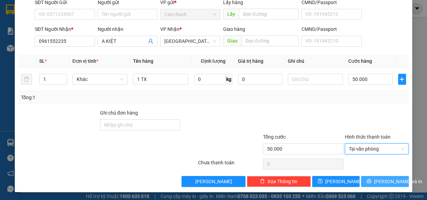
click at [382, 181] on span "[PERSON_NAME] và In" at bounding box center [398, 182] width 48 height 8
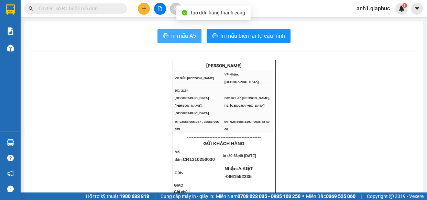
click at [163, 36] on icon "printer" at bounding box center [165, 35] width 5 height 5
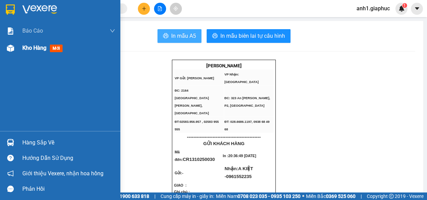
click at [29, 49] on span "Kho hàng" at bounding box center [34, 48] width 24 height 7
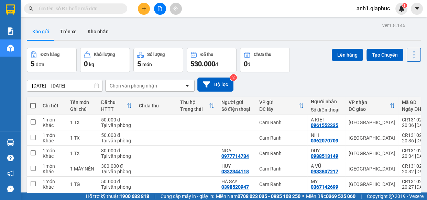
click at [32, 104] on span at bounding box center [32, 105] width 5 height 5
click at [33, 102] on input "checkbox" at bounding box center [33, 102] width 0 height 0
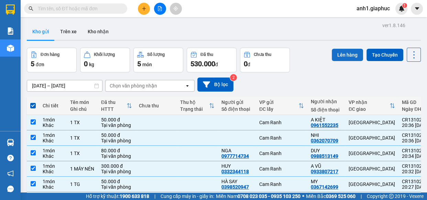
click at [345, 55] on button "Lên hàng" at bounding box center [347, 55] width 31 height 12
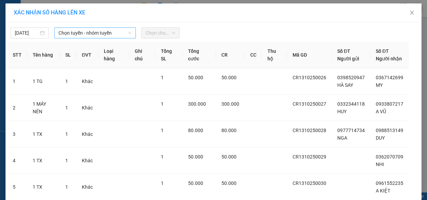
click at [93, 33] on span "Chọn tuyến - nhóm tuyến" at bounding box center [94, 33] width 73 height 10
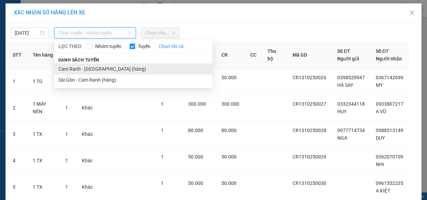
drag, startPoint x: 94, startPoint y: 67, endPoint x: 107, endPoint y: 58, distance: 14.9
click at [95, 66] on li "Cam Ranh - [GEOGRAPHIC_DATA] (hàng)" at bounding box center [133, 69] width 158 height 11
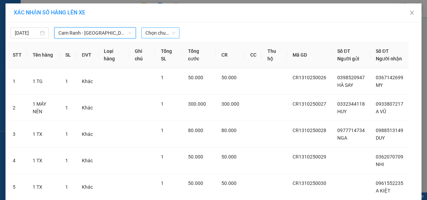
click at [152, 33] on span "Chọn chuyến" at bounding box center [160, 33] width 30 height 10
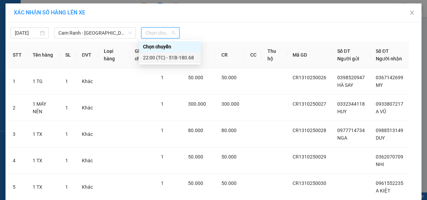
click at [170, 58] on div "22:00 (TC) - 51B-180.68" at bounding box center [170, 58] width 54 height 8
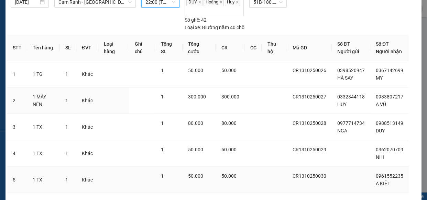
scroll to position [58, 0]
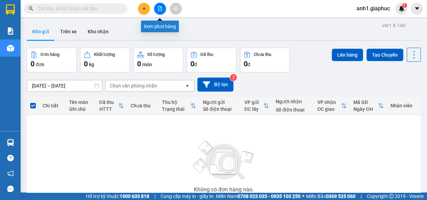
click at [161, 10] on icon "file-add" at bounding box center [159, 8] width 5 height 5
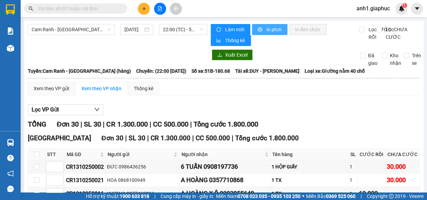
click at [268, 28] on span "In phơi" at bounding box center [274, 30] width 16 height 8
click at [277, 28] on span "In phơi" at bounding box center [274, 30] width 16 height 8
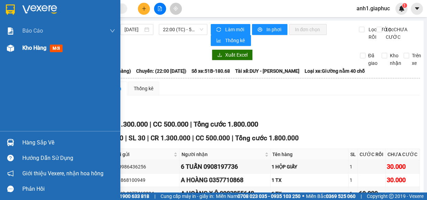
click at [34, 50] on span "Kho hàng" at bounding box center [34, 48] width 24 height 7
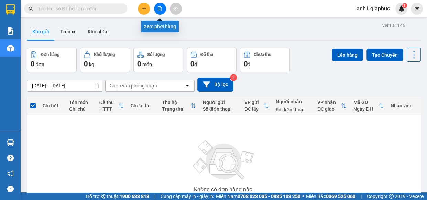
click at [159, 8] on icon "file-add" at bounding box center [159, 8] width 5 height 5
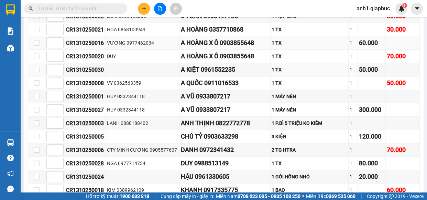
scroll to position [156, 0]
